Goal: Information Seeking & Learning: Find specific fact

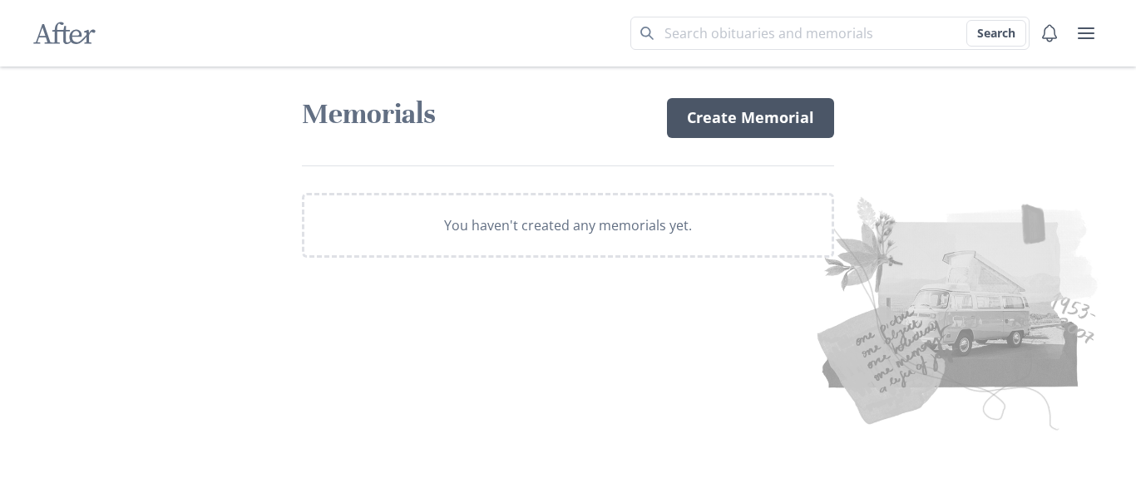
click at [747, 135] on link "Create Memorial" at bounding box center [750, 118] width 167 height 40
click at [523, 230] on p "You haven't created any memorials yet." at bounding box center [568, 225] width 248 height 20
click at [522, 230] on p "You haven't created any memorials yet." at bounding box center [568, 225] width 248 height 20
click at [763, 119] on link "Create Memorial" at bounding box center [750, 118] width 167 height 40
click at [655, 35] on input "Search term" at bounding box center [830, 33] width 399 height 33
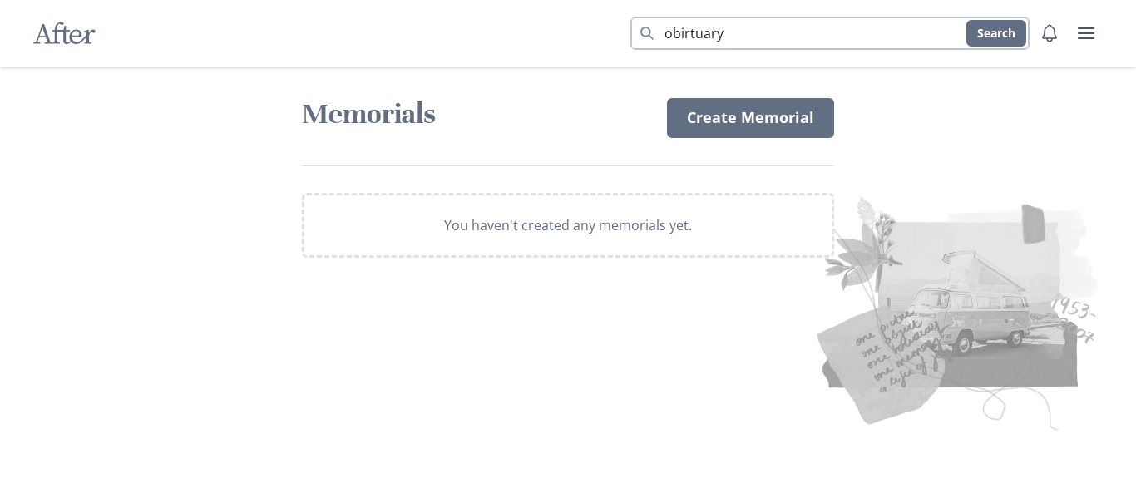
type input "obirtuary"
click at [967, 20] on button "Search" at bounding box center [997, 33] width 60 height 27
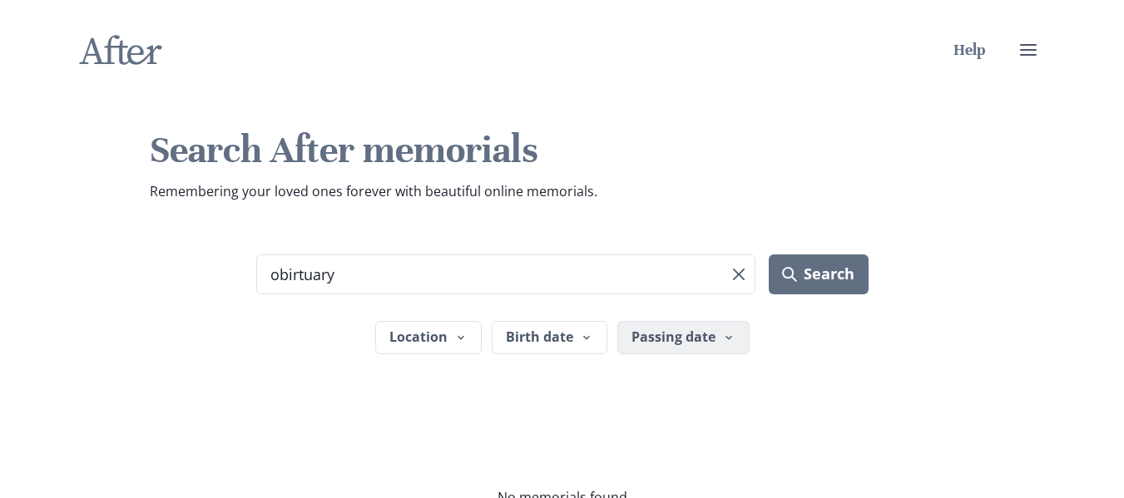
click at [713, 337] on button "Passing date" at bounding box center [683, 337] width 132 height 33
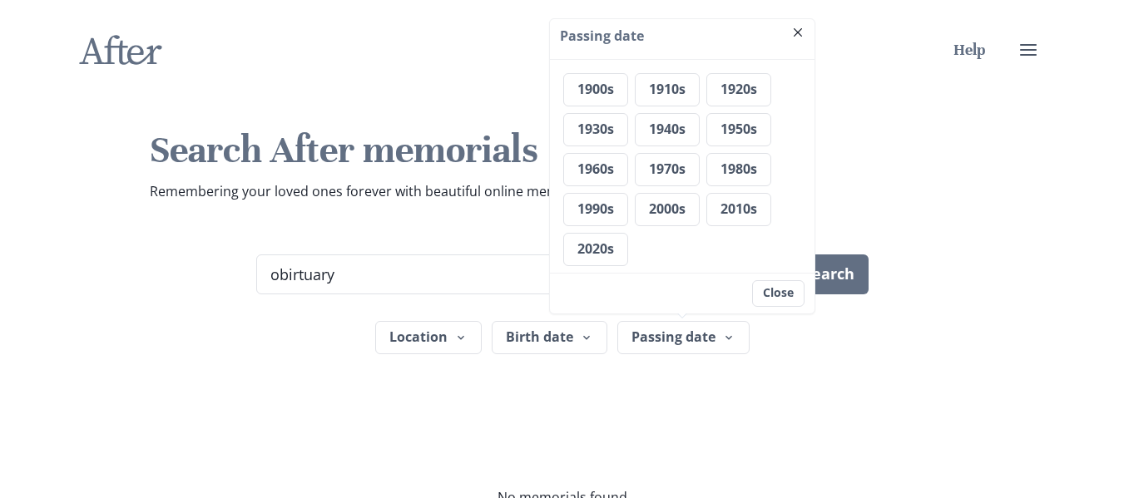
click at [651, 285] on footer "Close" at bounding box center [682, 293] width 265 height 41
click at [769, 299] on button "Close" at bounding box center [778, 293] width 52 height 27
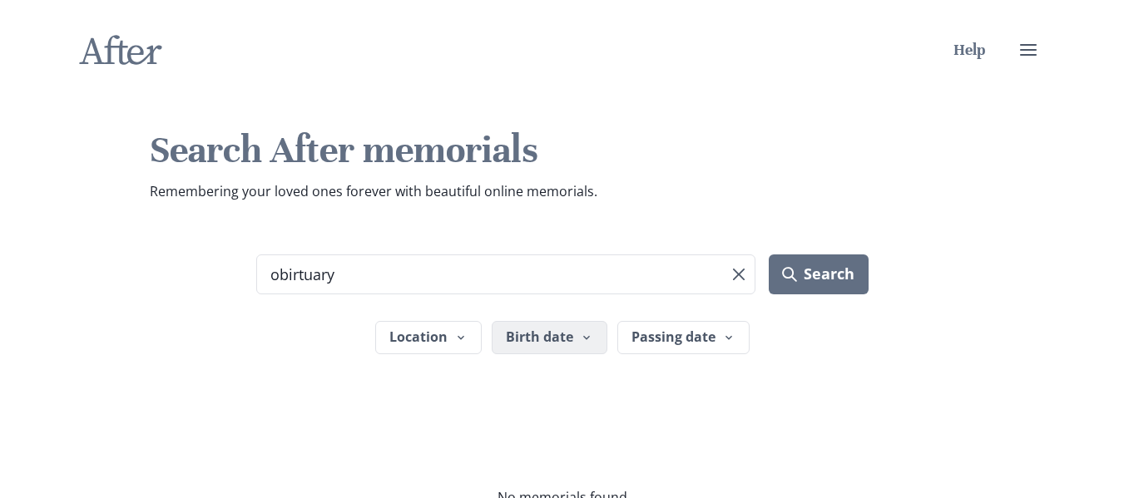
click at [570, 339] on button "Birth date" at bounding box center [550, 337] width 116 height 33
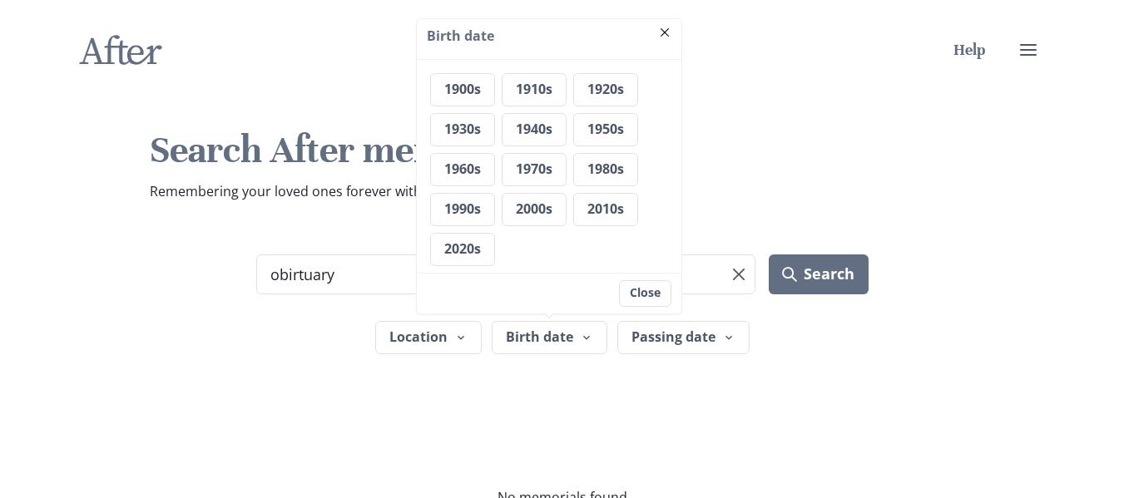
click at [543, 191] on div "1900s 1910s 1920s 1930s 1940s 1950s 1960s 1970s 1980s 1990s 2000s 2010s 2020s" at bounding box center [549, 169] width 238 height 193
click at [547, 215] on button "2000s" at bounding box center [534, 209] width 65 height 33
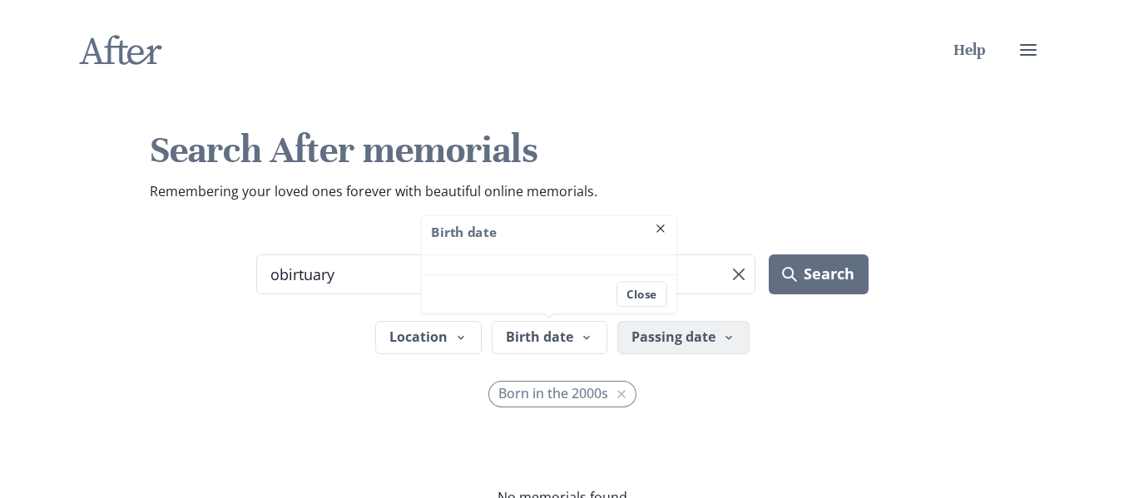
click at [675, 349] on button "Passing date" at bounding box center [683, 337] width 132 height 33
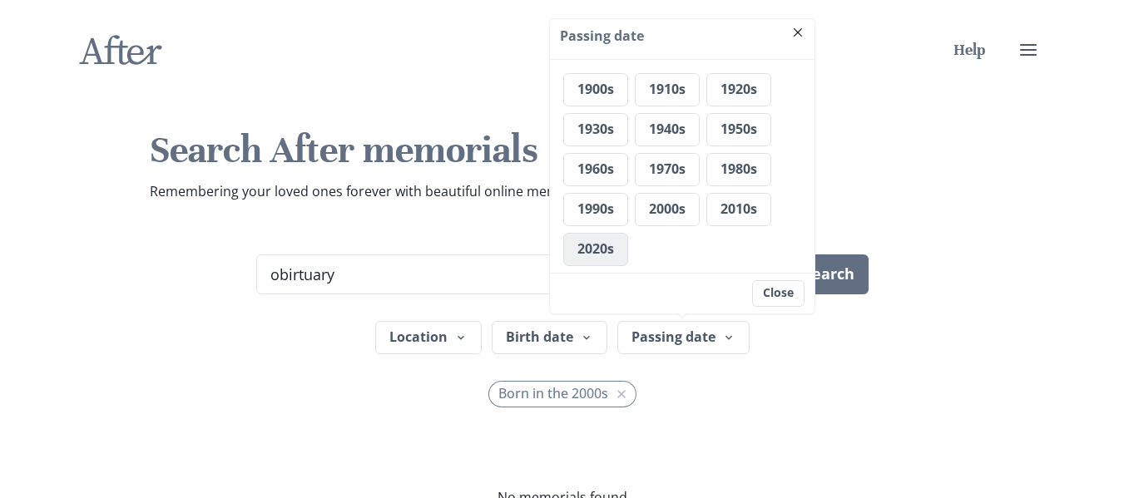
click at [616, 259] on button "2020s" at bounding box center [595, 249] width 65 height 33
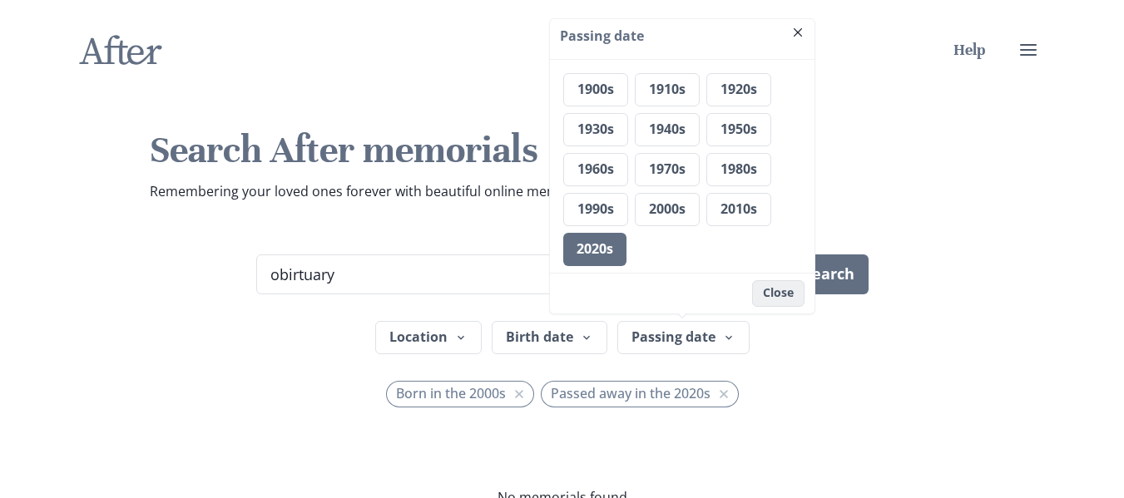
click at [798, 294] on button "Close" at bounding box center [778, 293] width 52 height 27
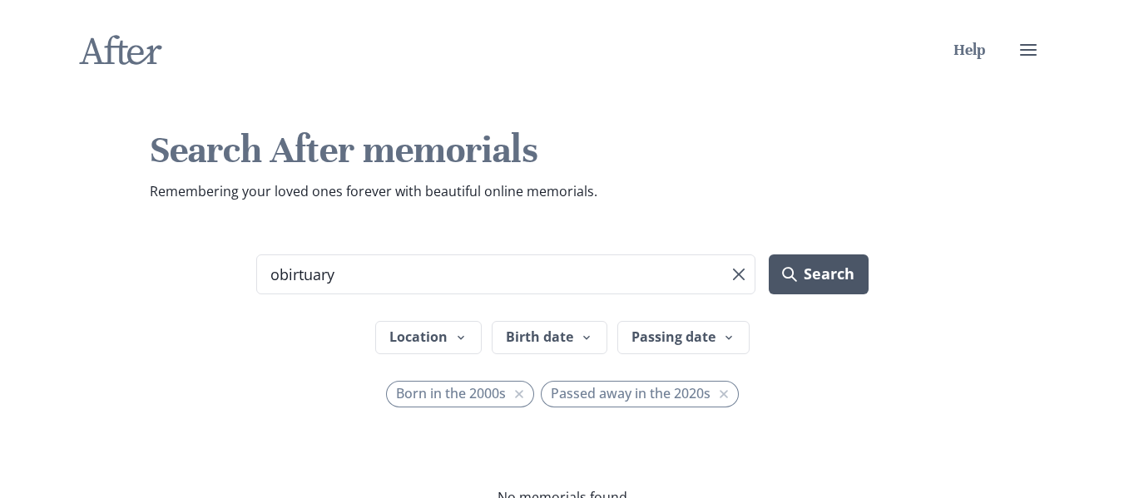
click at [842, 271] on button "Search" at bounding box center [818, 275] width 99 height 40
